Goal: Transaction & Acquisition: Purchase product/service

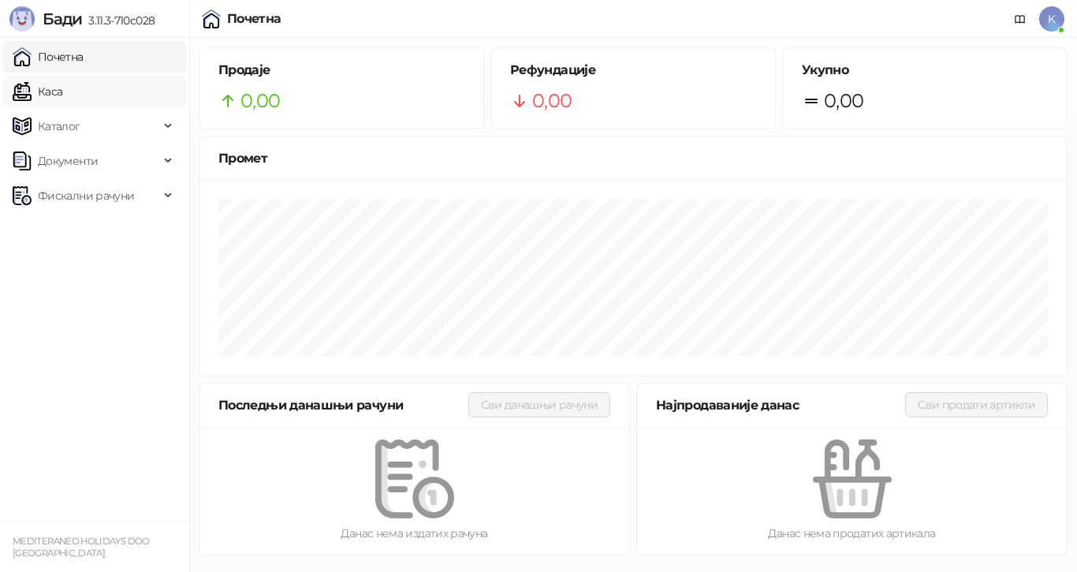
click at [62, 91] on link "Каса" at bounding box center [38, 92] width 50 height 32
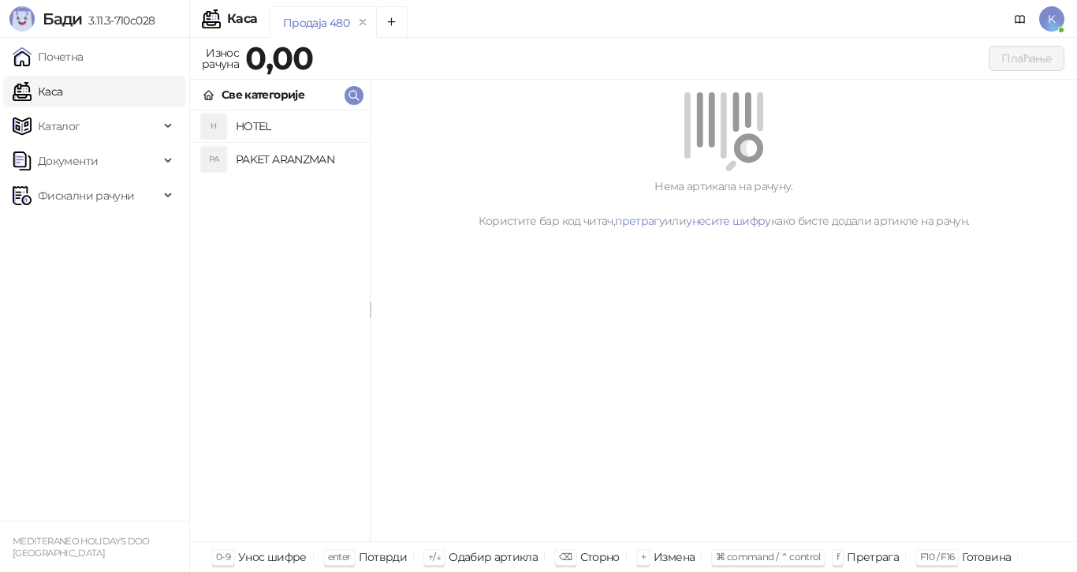
click at [252, 166] on h4 "PAKET ARANZMAN" at bounding box center [296, 159] width 121 height 25
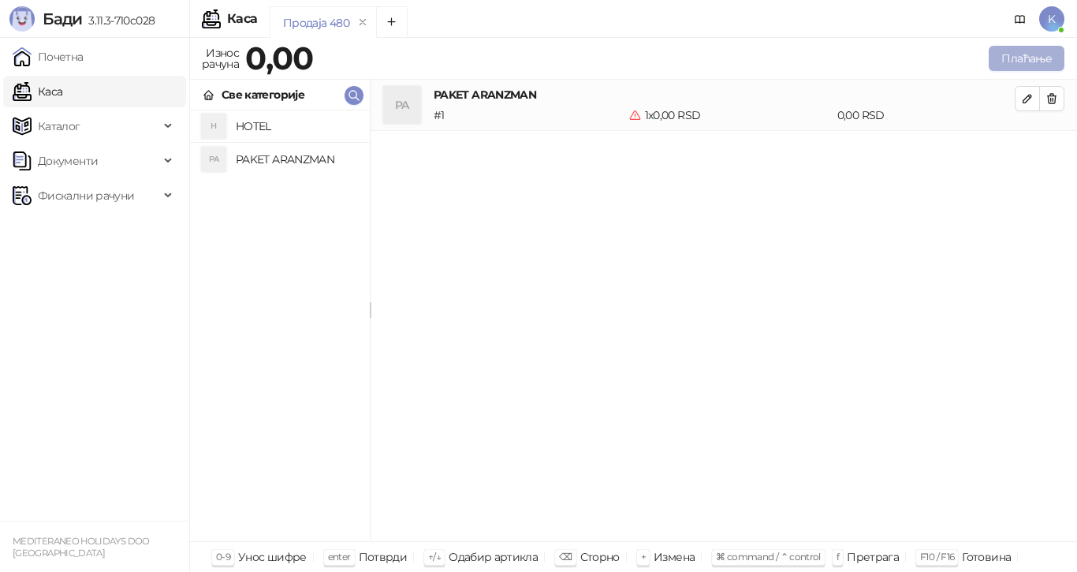
click at [990, 65] on button "Плаћање" at bounding box center [1027, 58] width 76 height 25
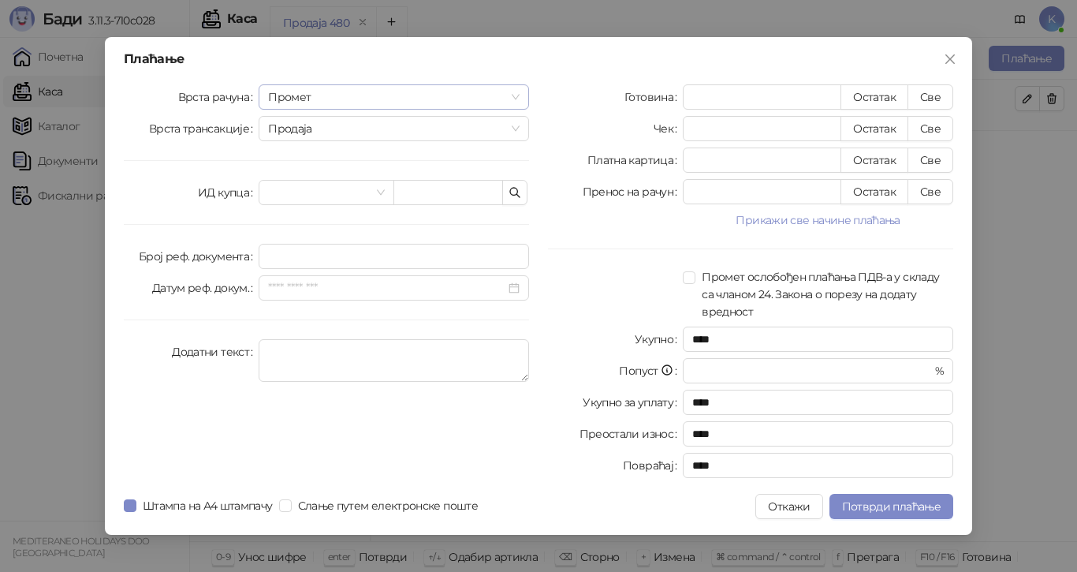
click at [516, 92] on span "Промет" at bounding box center [394, 97] width 252 height 24
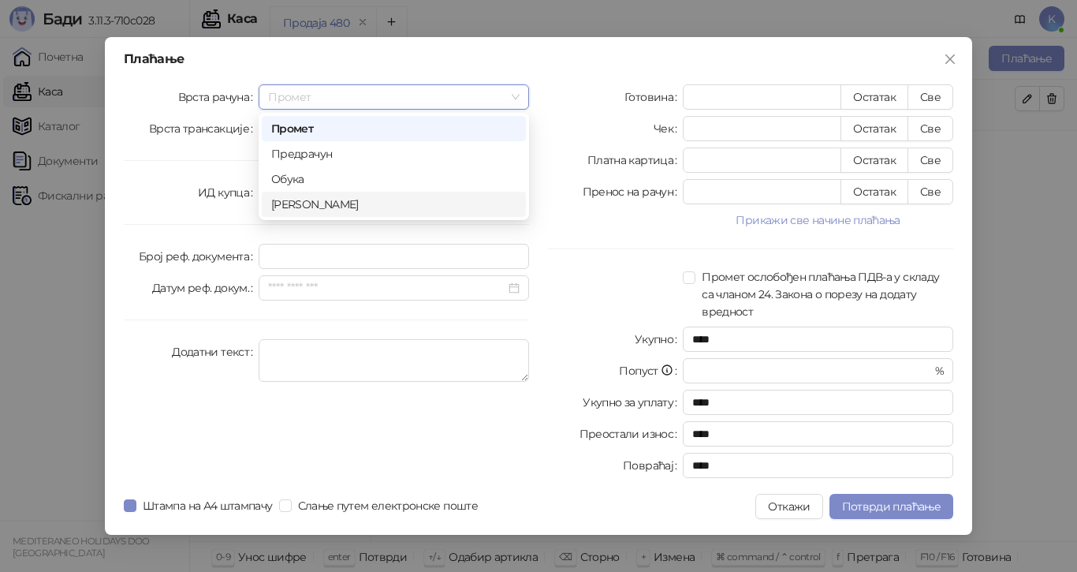
click at [375, 206] on div "[PERSON_NAME]" at bounding box center [393, 204] width 245 height 17
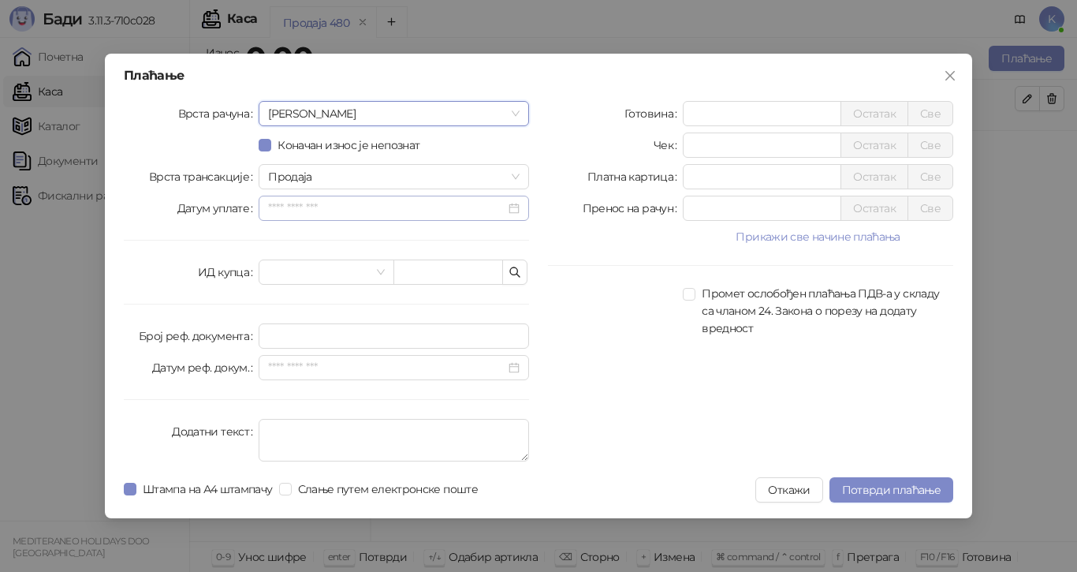
click at [513, 207] on div at bounding box center [394, 208] width 252 height 17
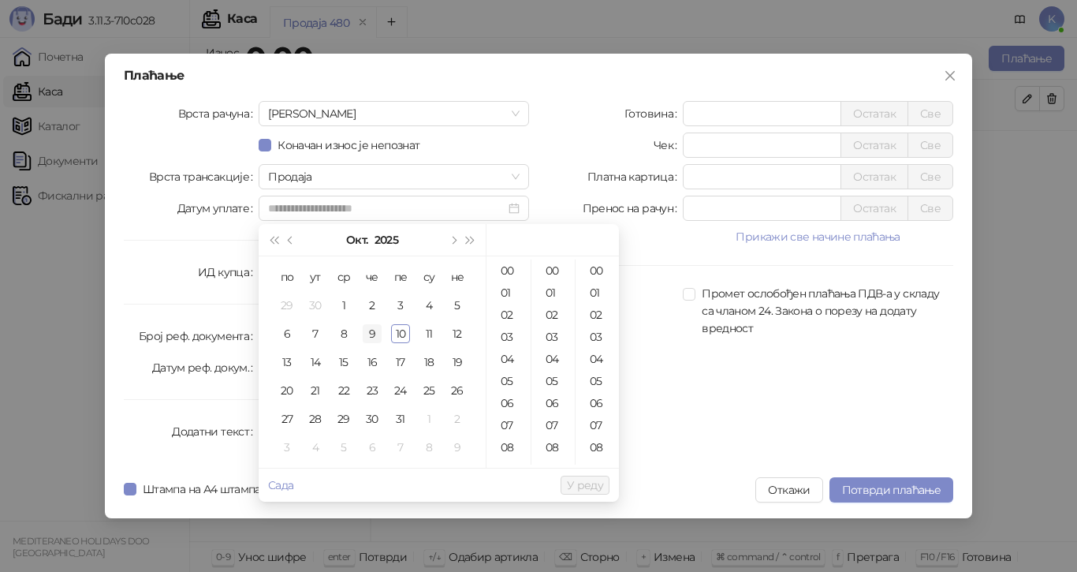
drag, startPoint x: 371, startPoint y: 335, endPoint x: 373, endPoint y: 325, distance: 10.5
click at [371, 334] on div "9" at bounding box center [372, 333] width 19 height 19
type input "**********"
click at [583, 482] on span "У реду" at bounding box center [585, 485] width 36 height 14
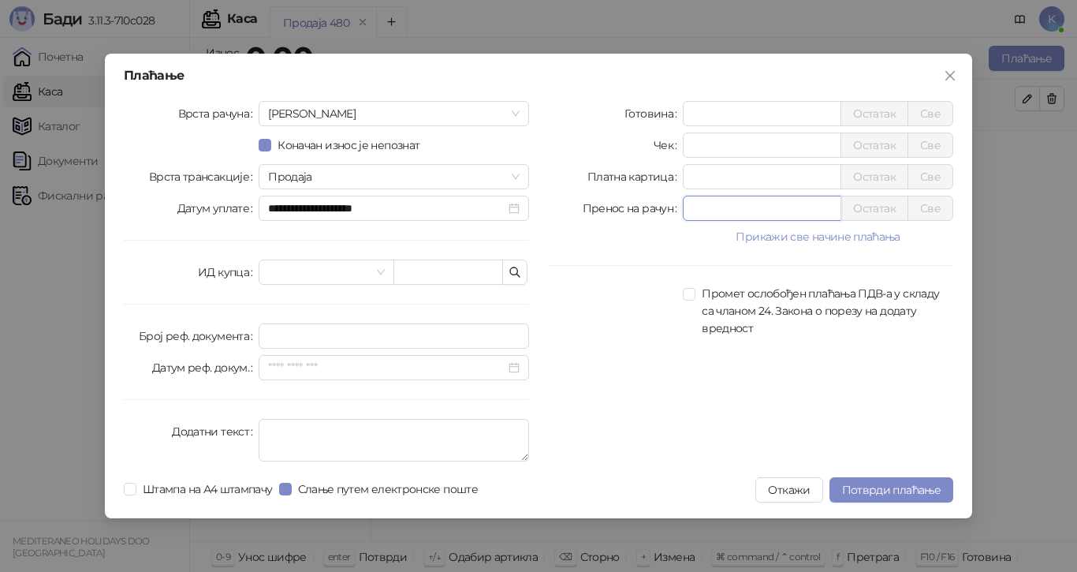
drag, startPoint x: 692, startPoint y: 214, endPoint x: 662, endPoint y: 223, distance: 30.7
click at [662, 223] on div "Готовина * Остатак Све Чек * Остатак Све Платна картица * Остатак Све Пренос на…" at bounding box center [751, 284] width 424 height 367
type input "******"
click at [897, 484] on span "Потврди плаћање" at bounding box center [891, 490] width 99 height 14
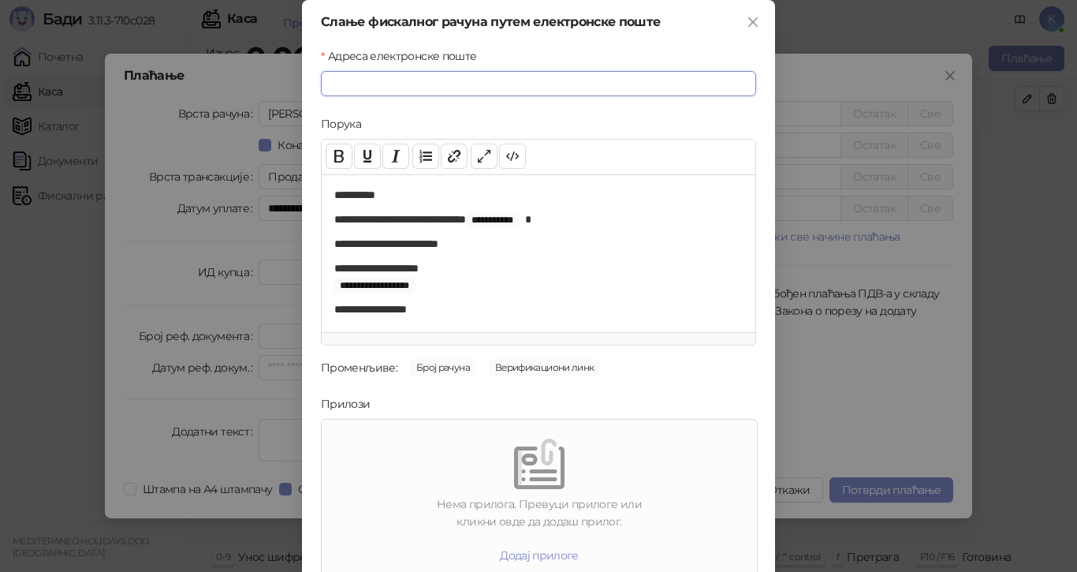
click at [505, 82] on input "Адреса електронске поште" at bounding box center [538, 83] width 435 height 25
paste input "**********"
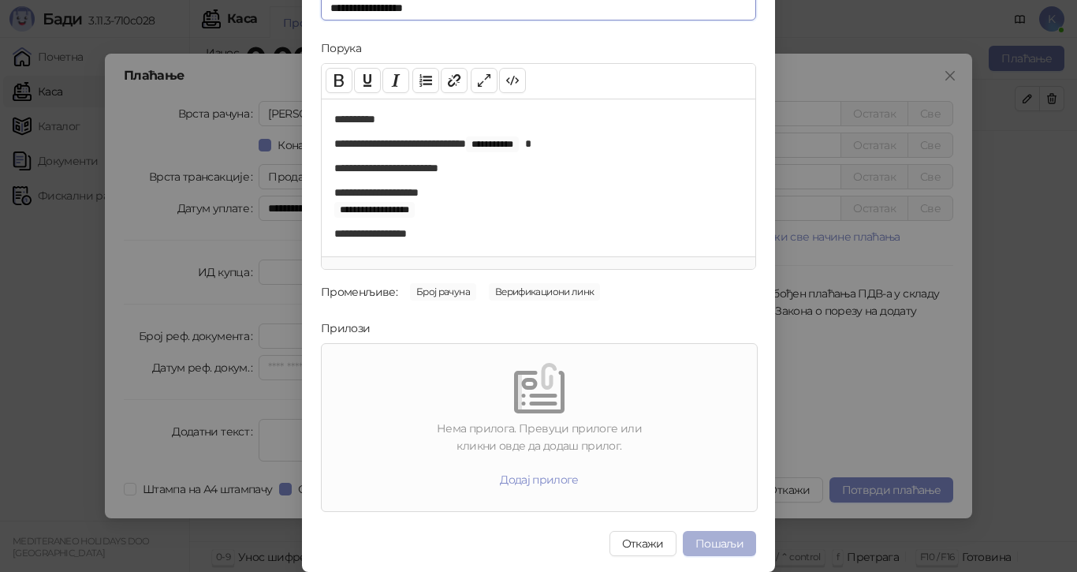
type input "**********"
click at [726, 542] on button "Пошаљи" at bounding box center [719, 543] width 73 height 25
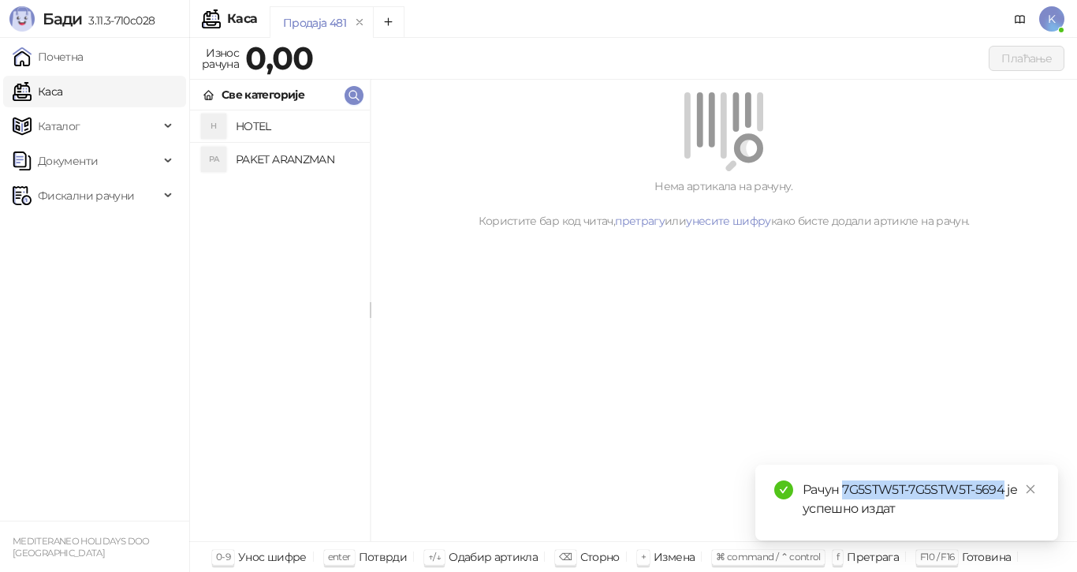
drag, startPoint x: 1002, startPoint y: 489, endPoint x: 844, endPoint y: 486, distance: 158.5
click at [844, 486] on div "Рачун 7G5STW5T-7G5STW5T-5694 је успешно издат" at bounding box center [921, 499] width 237 height 38
copy div "7G5STW5T-7G5STW5T-5694"
